Goal: Task Accomplishment & Management: Use online tool/utility

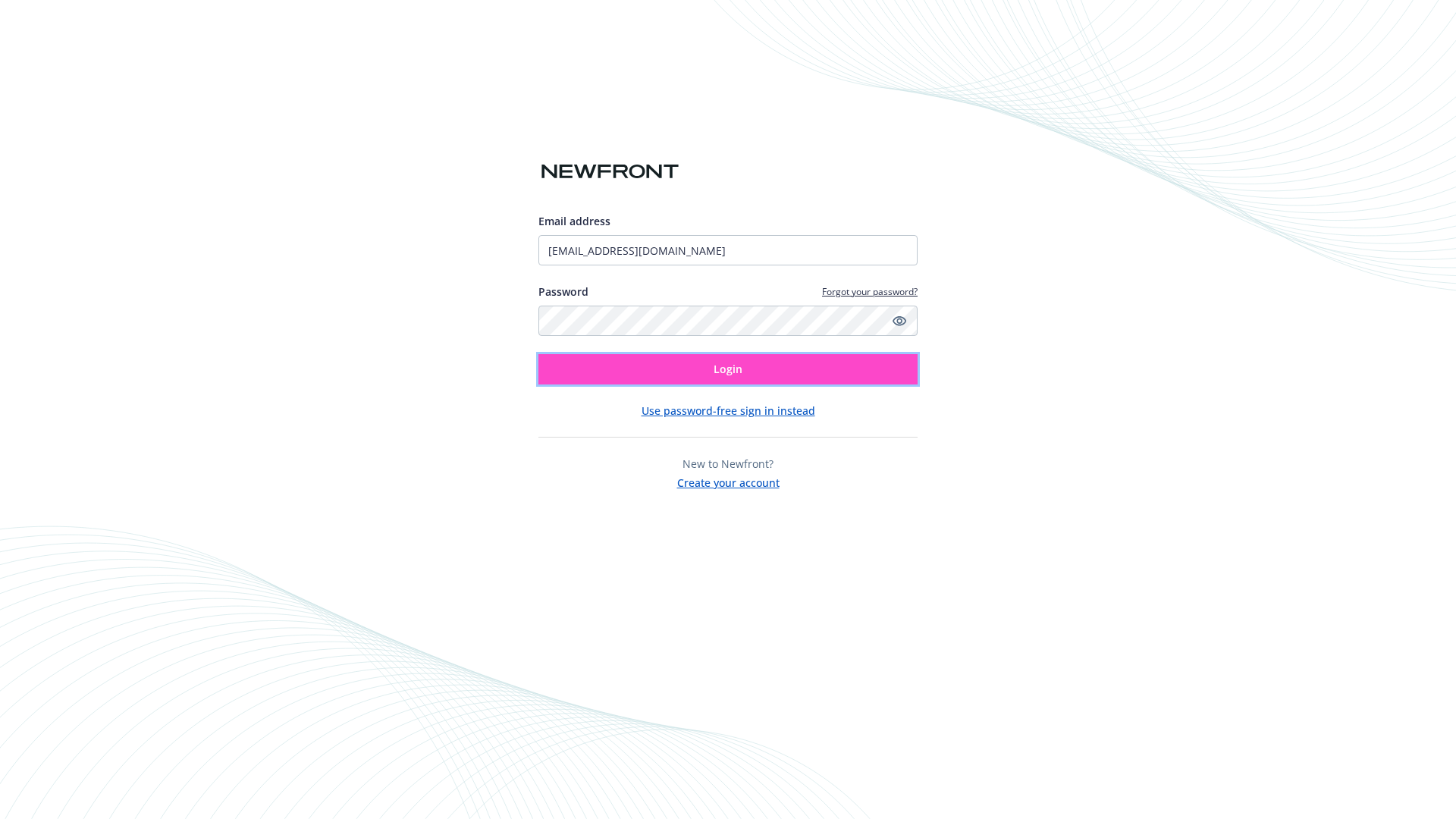
click at [728, 369] on span "Login" at bounding box center [728, 368] width 29 height 15
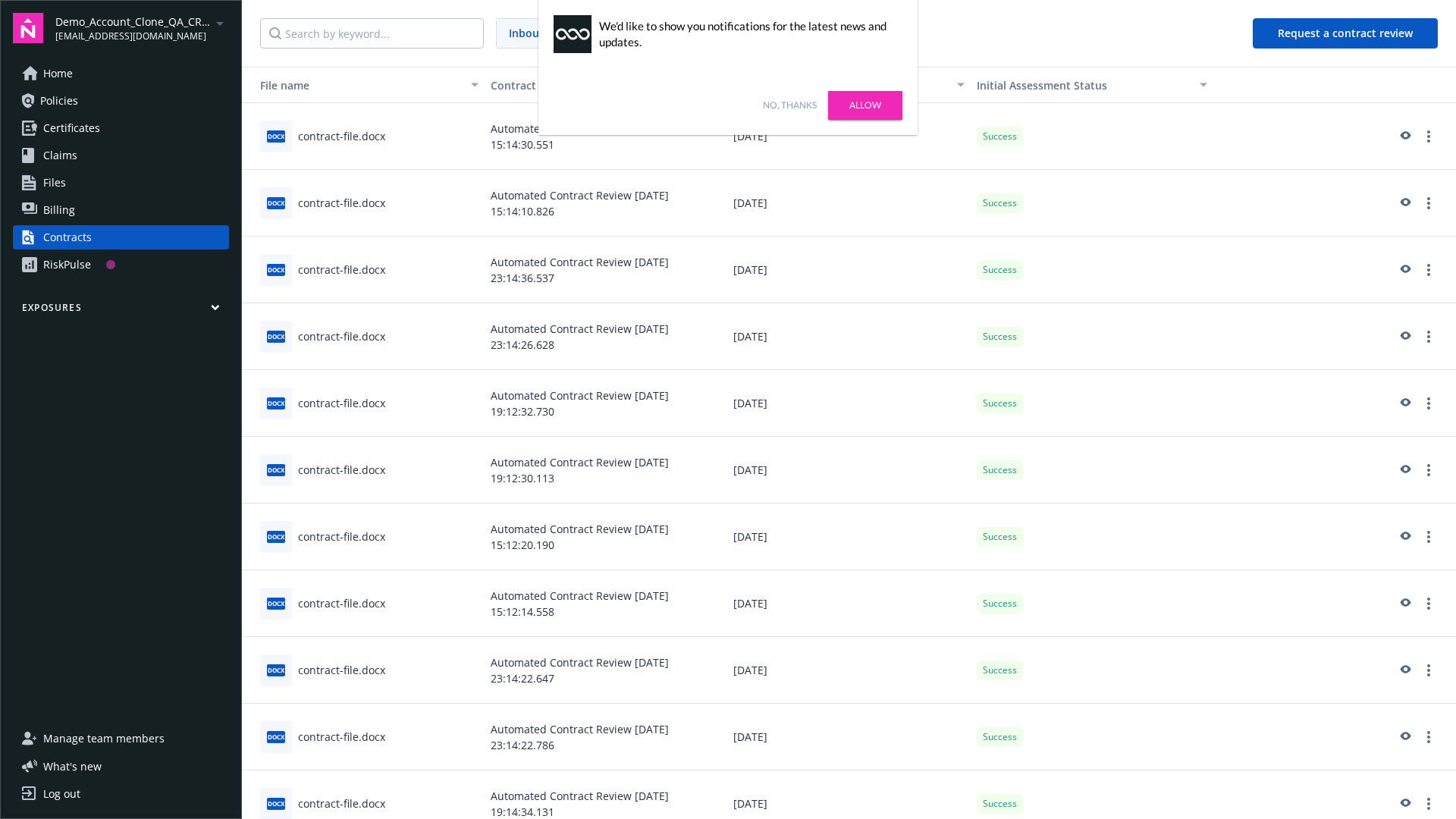
click at [790, 105] on link "No, thanks" at bounding box center [789, 105] width 54 height 14
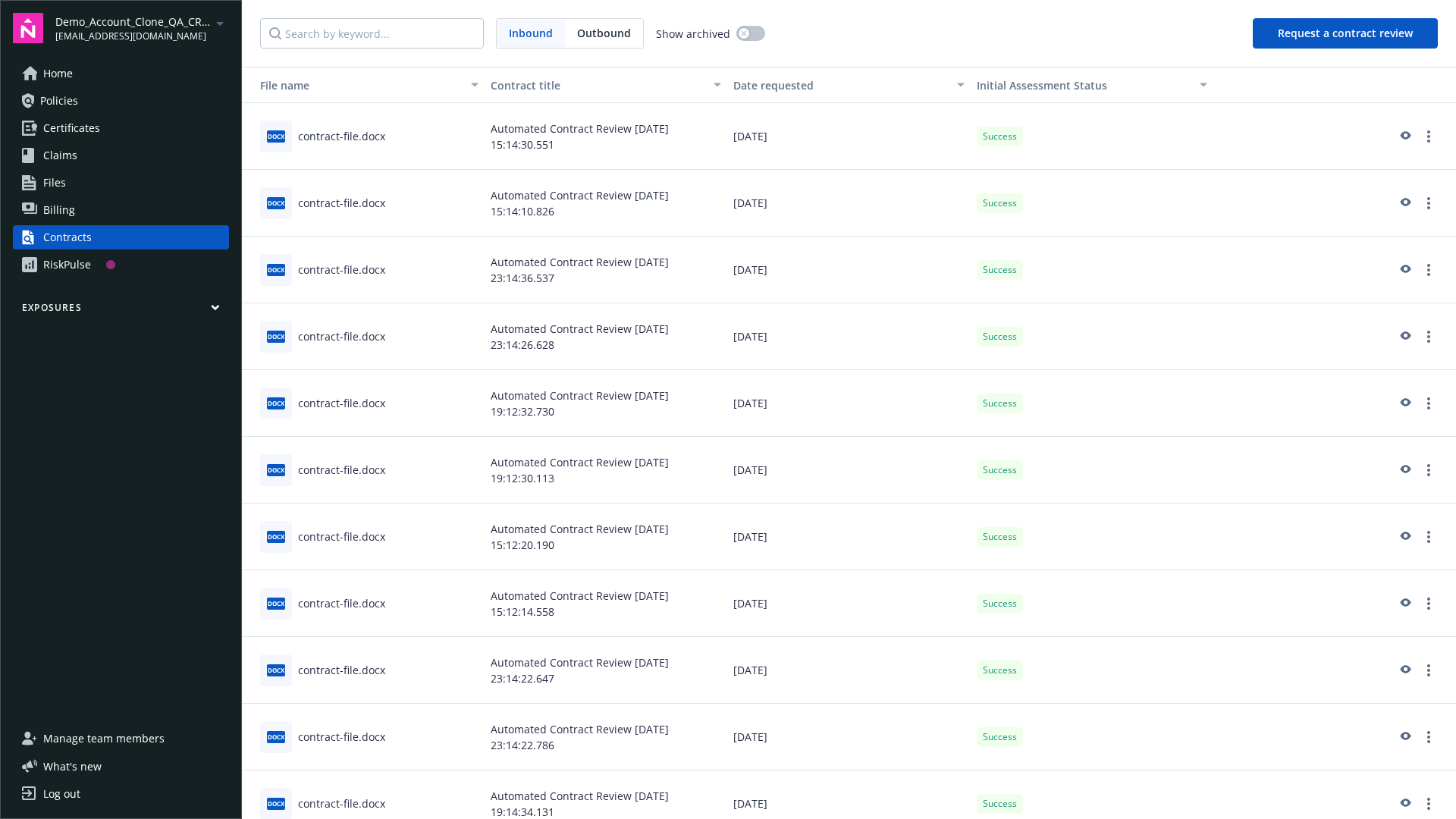
click at [1347, 33] on button "Request a contract review" at bounding box center [1346, 32] width 185 height 30
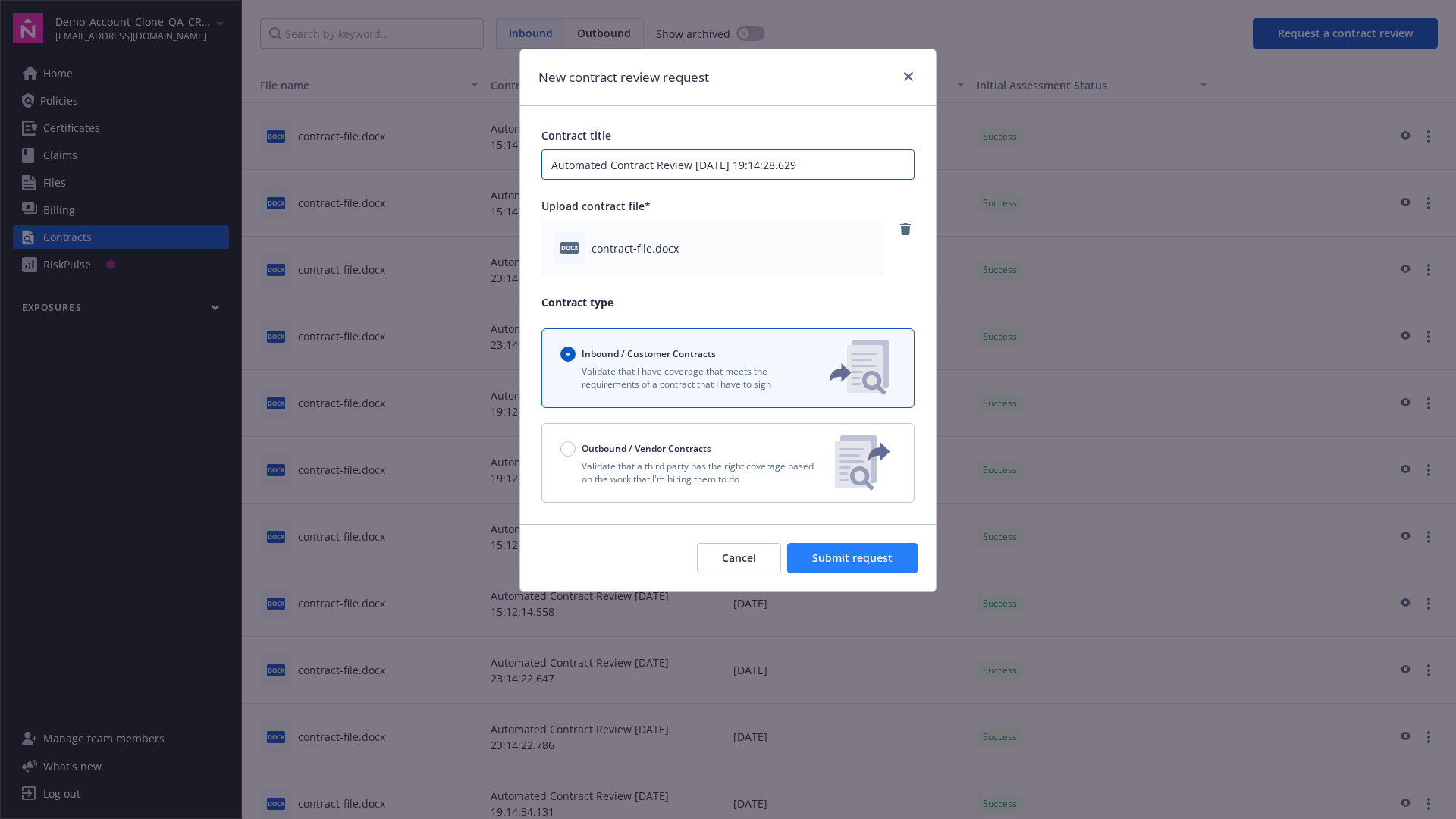
type input "Automated Contract Review 08-27-2025 19:14:28.629"
click at [853, 558] on span "Submit request" at bounding box center [852, 557] width 80 height 15
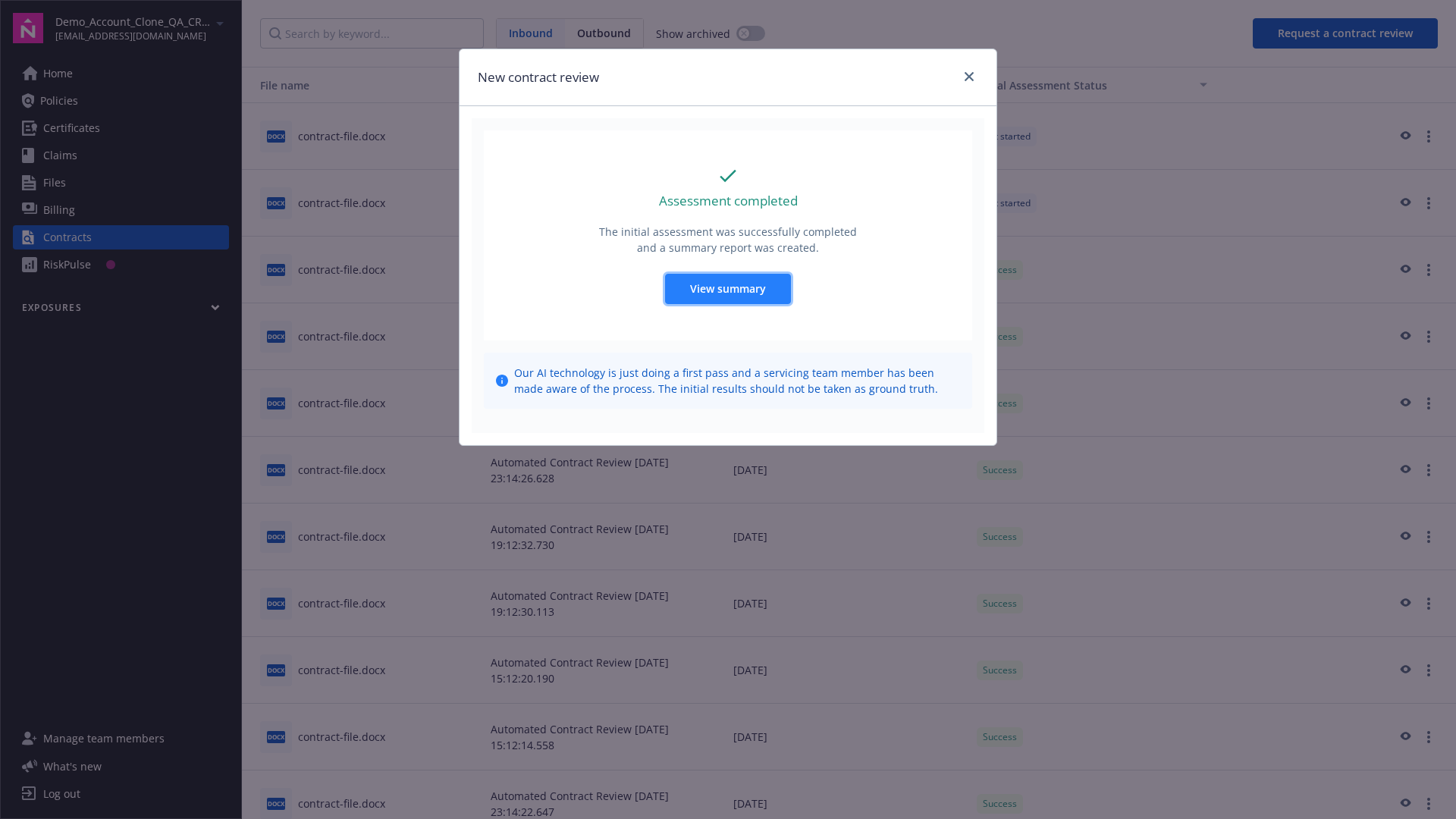
click at [728, 288] on span "View summary" at bounding box center [728, 288] width 76 height 15
